Goal: Task Accomplishment & Management: Use online tool/utility

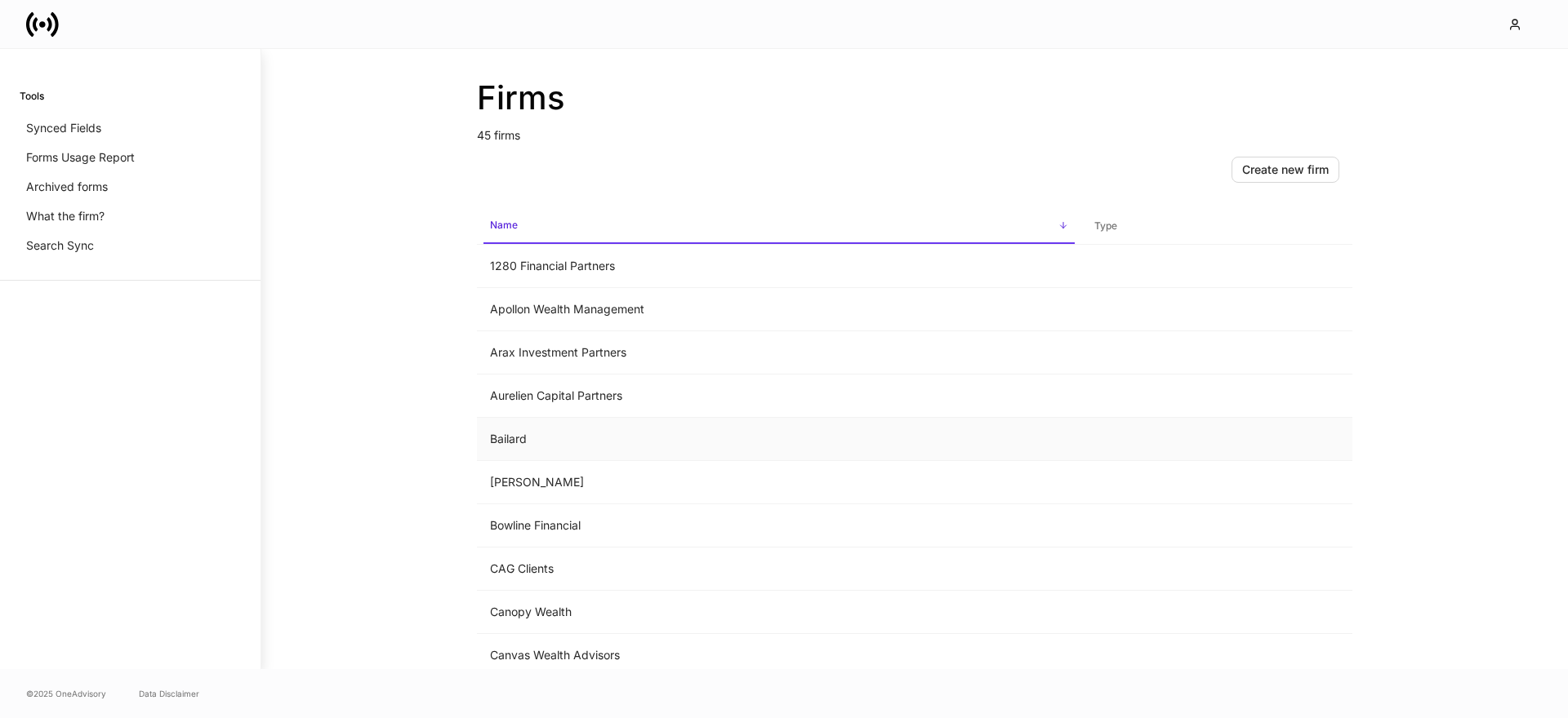
click at [553, 439] on td "Bailard" at bounding box center [778, 439] width 604 height 43
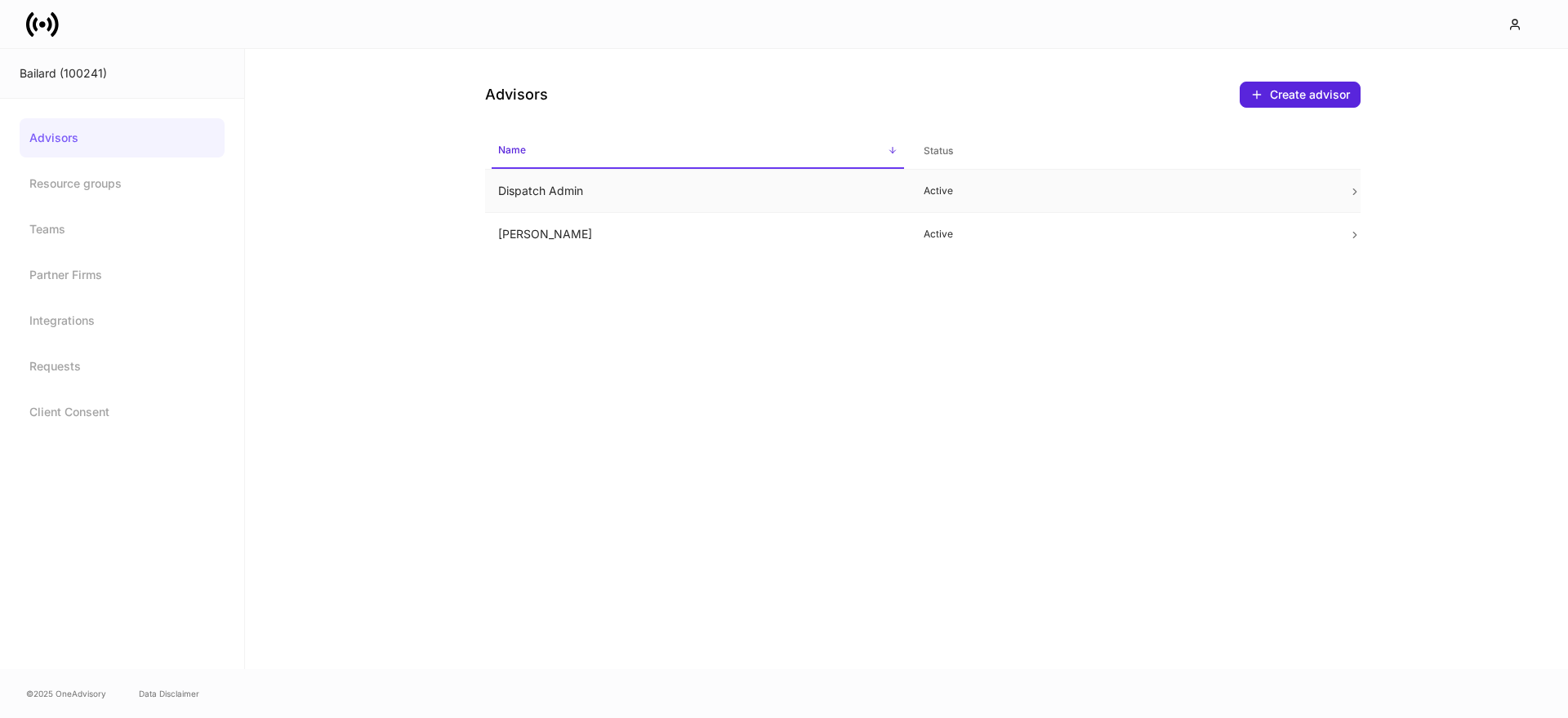
click at [627, 186] on td "Dispatch Admin" at bounding box center [698, 191] width 426 height 43
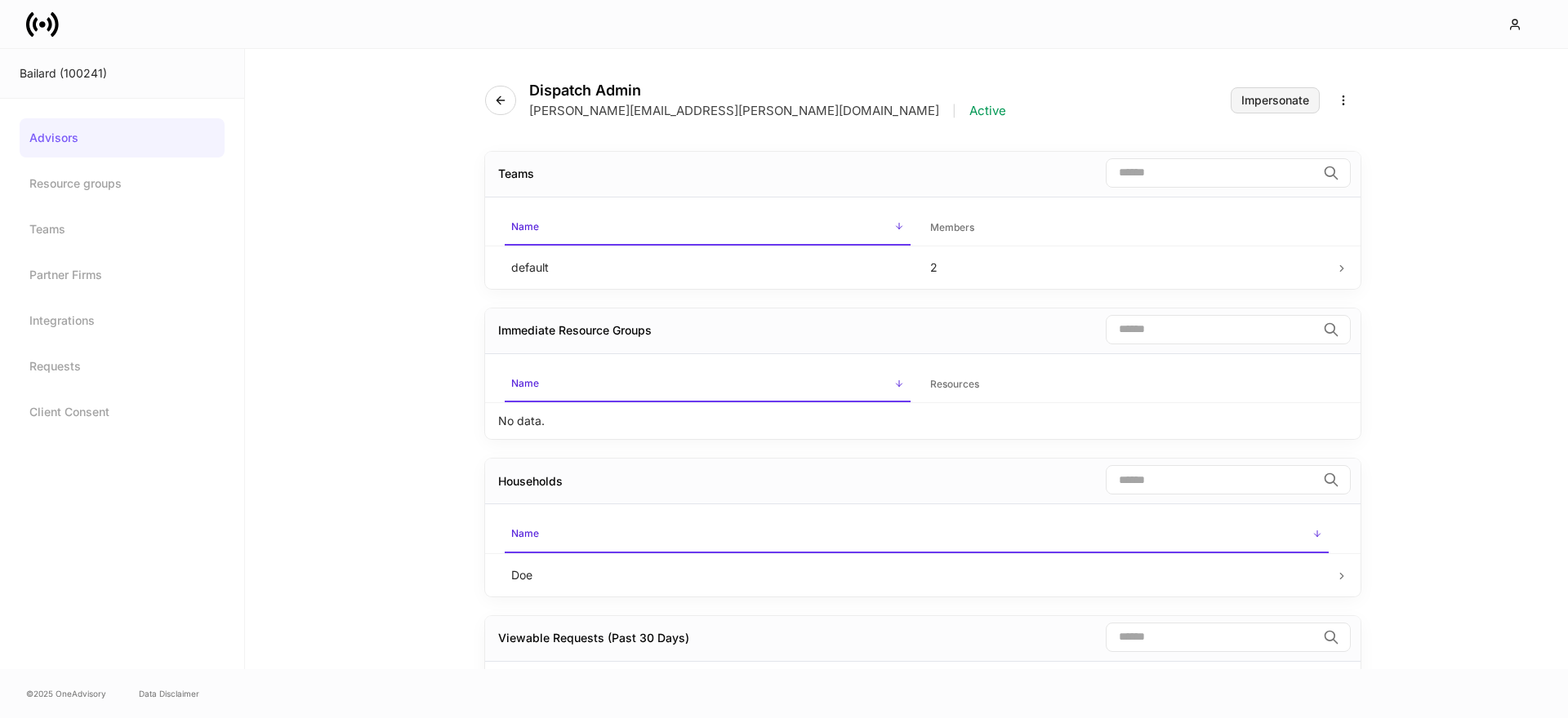
drag, startPoint x: 1243, startPoint y: 102, endPoint x: 981, endPoint y: 50, distance: 267.1
click at [1228, 100] on div "Dispatch Admin erika+prod+bailard@dispatch.io | Active Impersonate" at bounding box center [923, 91] width 876 height 83
click at [1276, 100] on div "Impersonate" at bounding box center [1275, 100] width 68 height 11
